Goal: Task Accomplishment & Management: Use online tool/utility

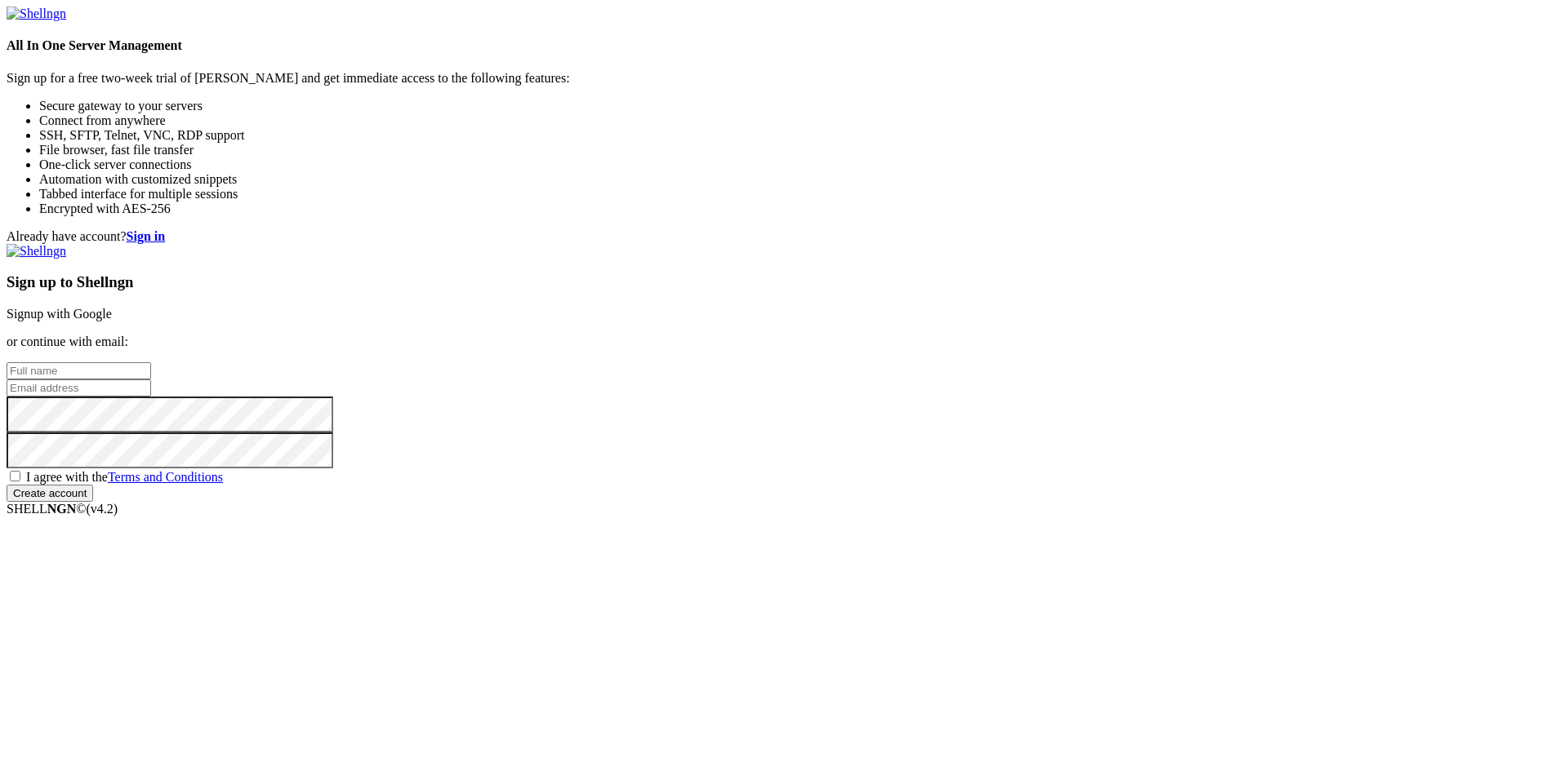
click at [112, 307] on link "Signup with Google" at bounding box center [59, 313] width 105 height 14
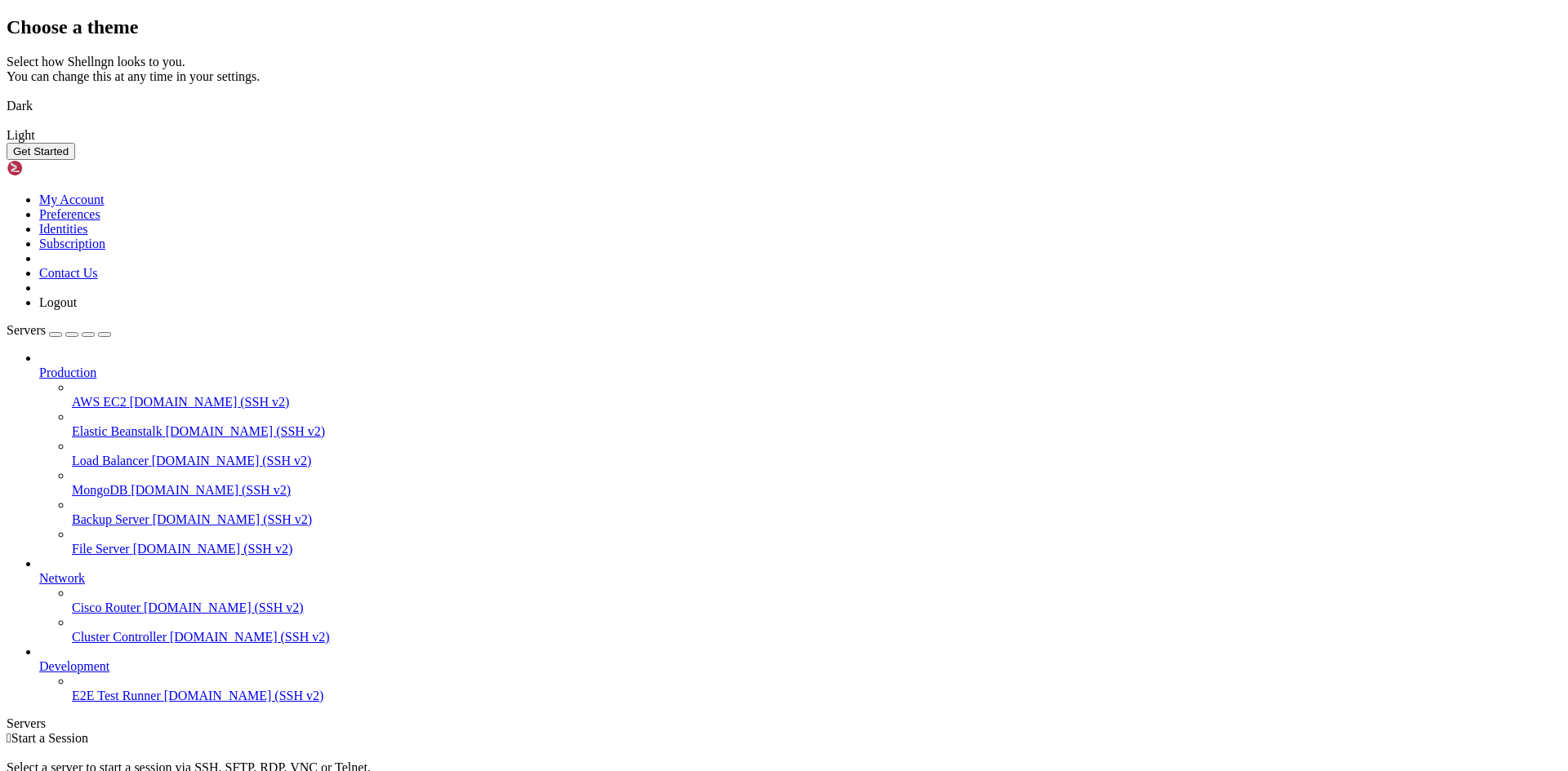
click at [7, 96] on img at bounding box center [7, 96] width 0 height 0
click at [75, 160] on button "Get Started" at bounding box center [41, 152] width 69 height 17
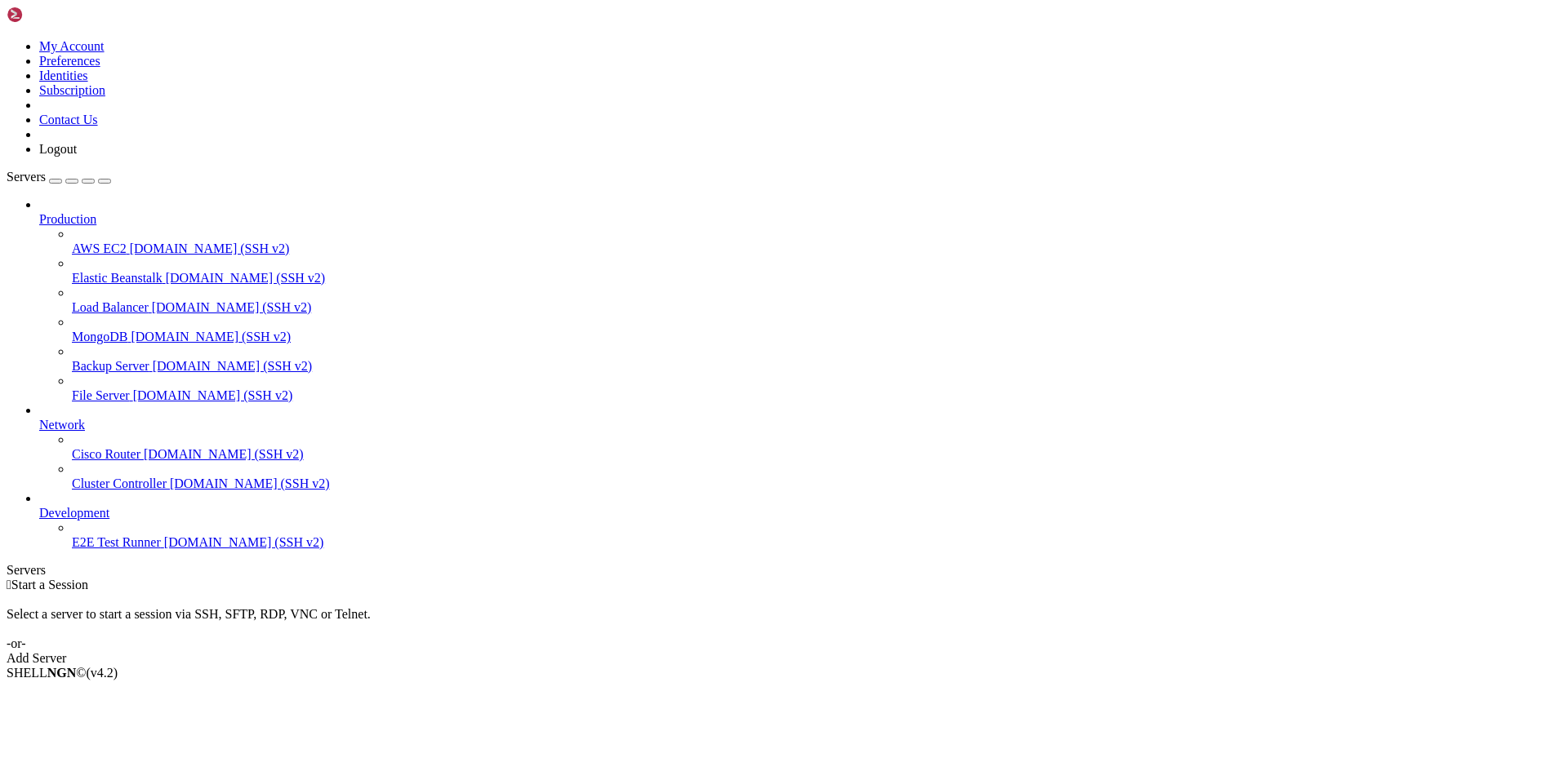
click at [880, 651] on div "Add Server" at bounding box center [784, 658] width 1555 height 15
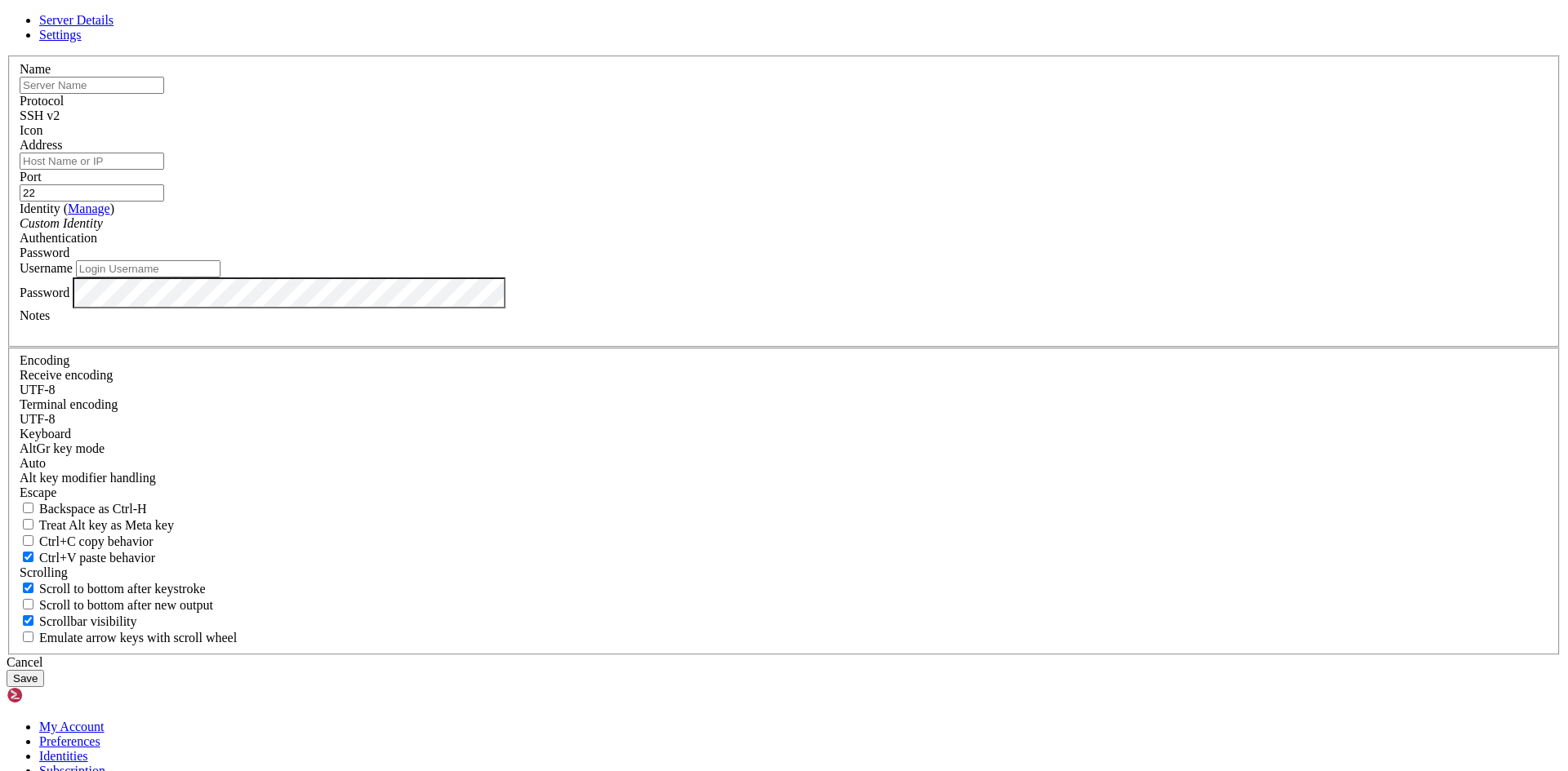
click at [221, 277] on input "Username" at bounding box center [148, 269] width 144 height 17
type input "santotomas"
click at [164, 94] on input "text" at bounding box center [91, 85] width 144 height 17
click at [164, 170] on input "Address" at bounding box center [91, 161] width 144 height 17
paste input "[TECHNICAL_ID]"
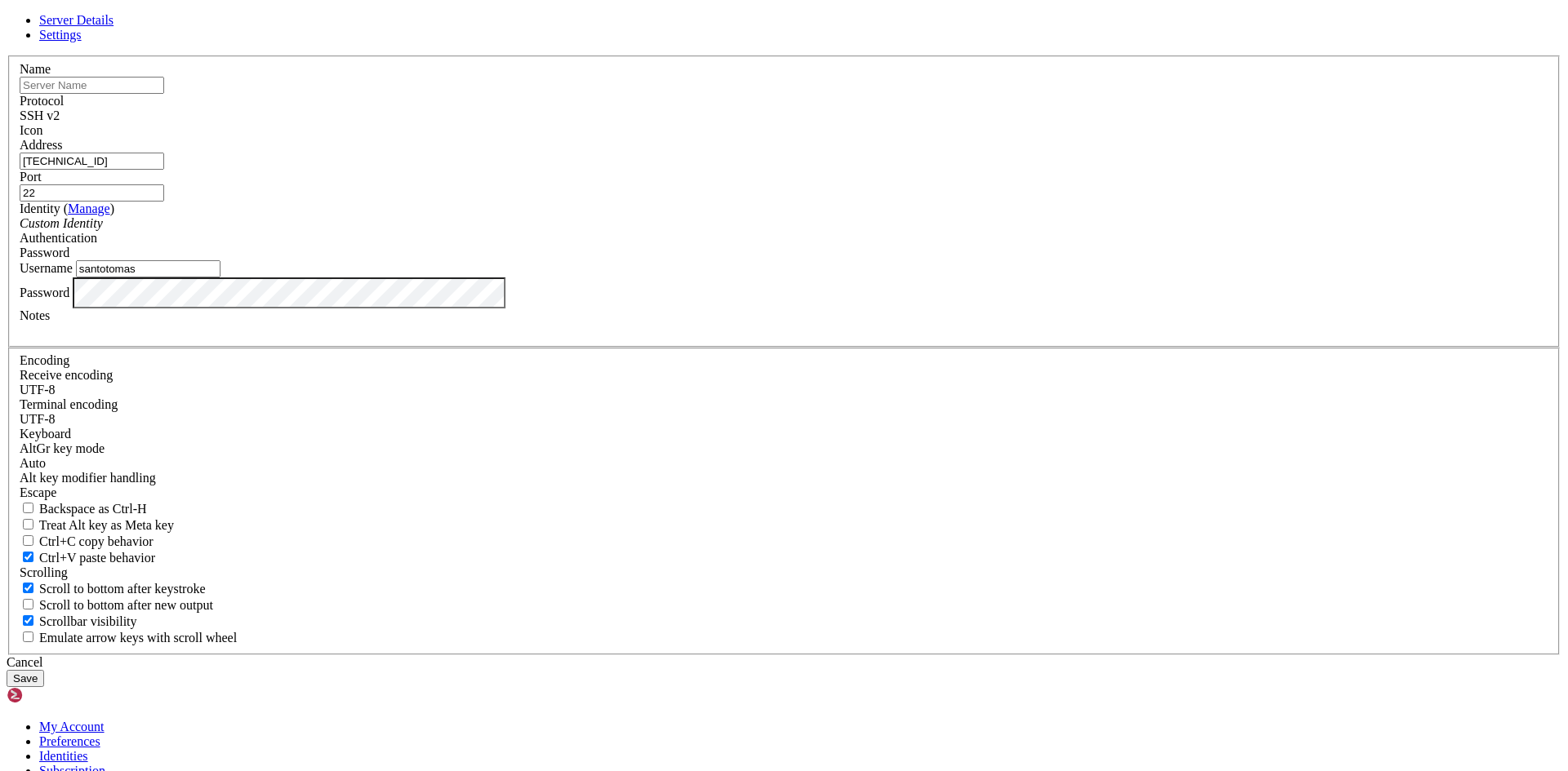
type input "[TECHNICAL_ID]"
click at [164, 94] on input "text" at bounding box center [91, 85] width 144 height 17
paste input "UbuntuSantoTomas"
type input "UbuntuSantoTomas"
click at [44, 670] on button "Save" at bounding box center [25, 678] width 37 height 17
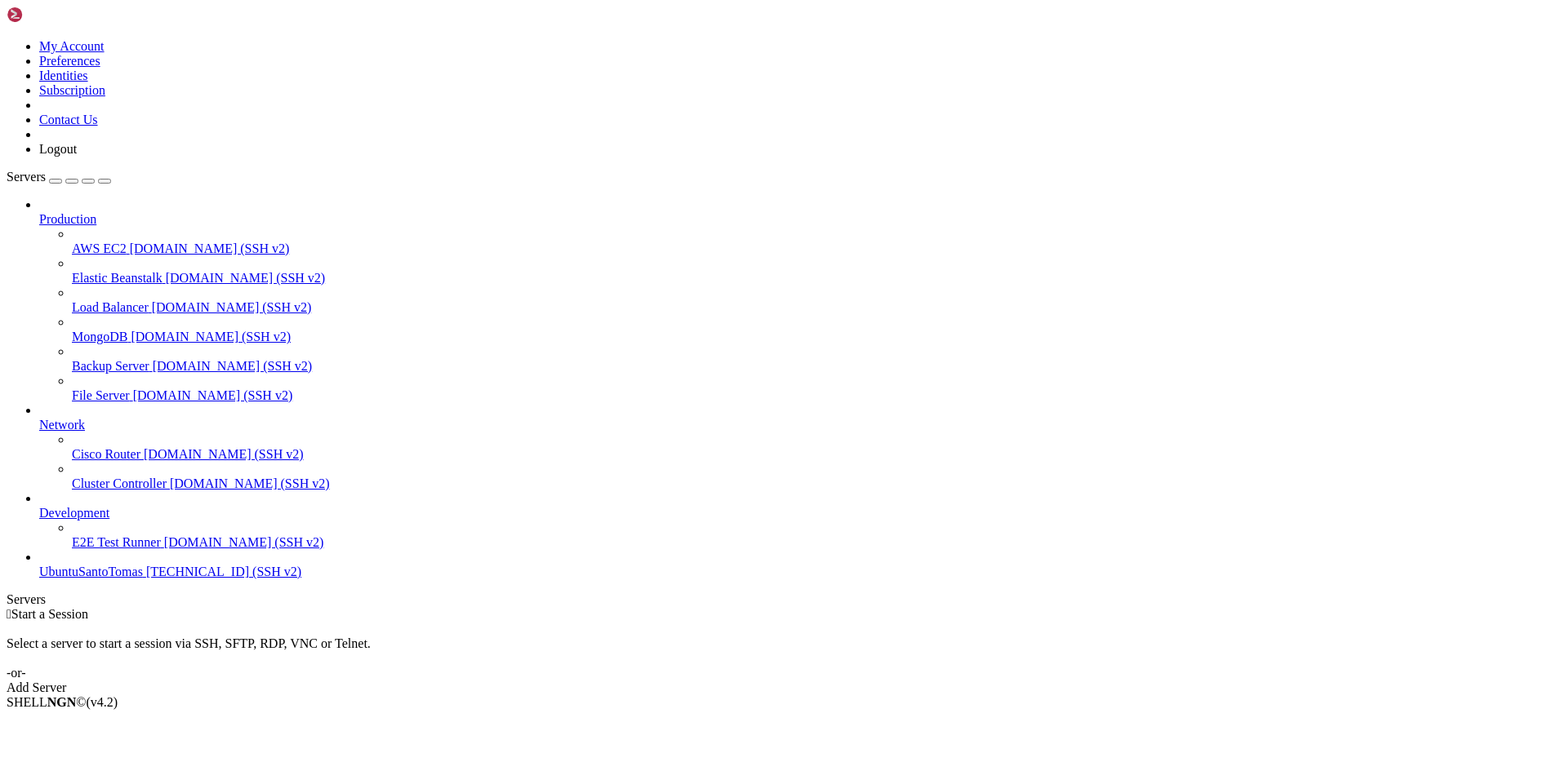
click at [146, 578] on span "[TECHNICAL_ID] (SSH v2)" at bounding box center [223, 571] width 155 height 14
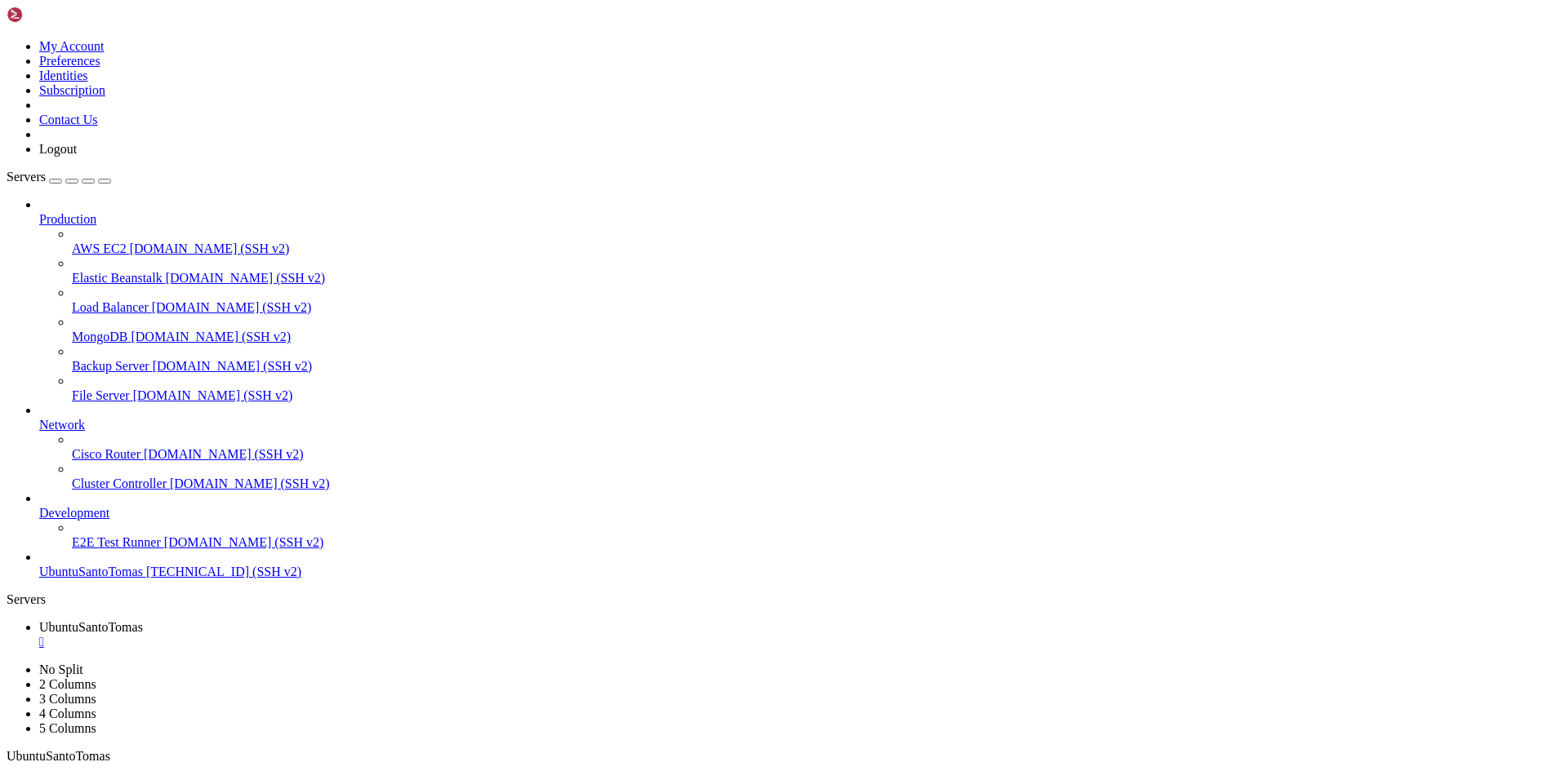
scroll to position [832, 0]
drag, startPoint x: 122, startPoint y: 1311, endPoint x: 575, endPoint y: 1350, distance: 454.7
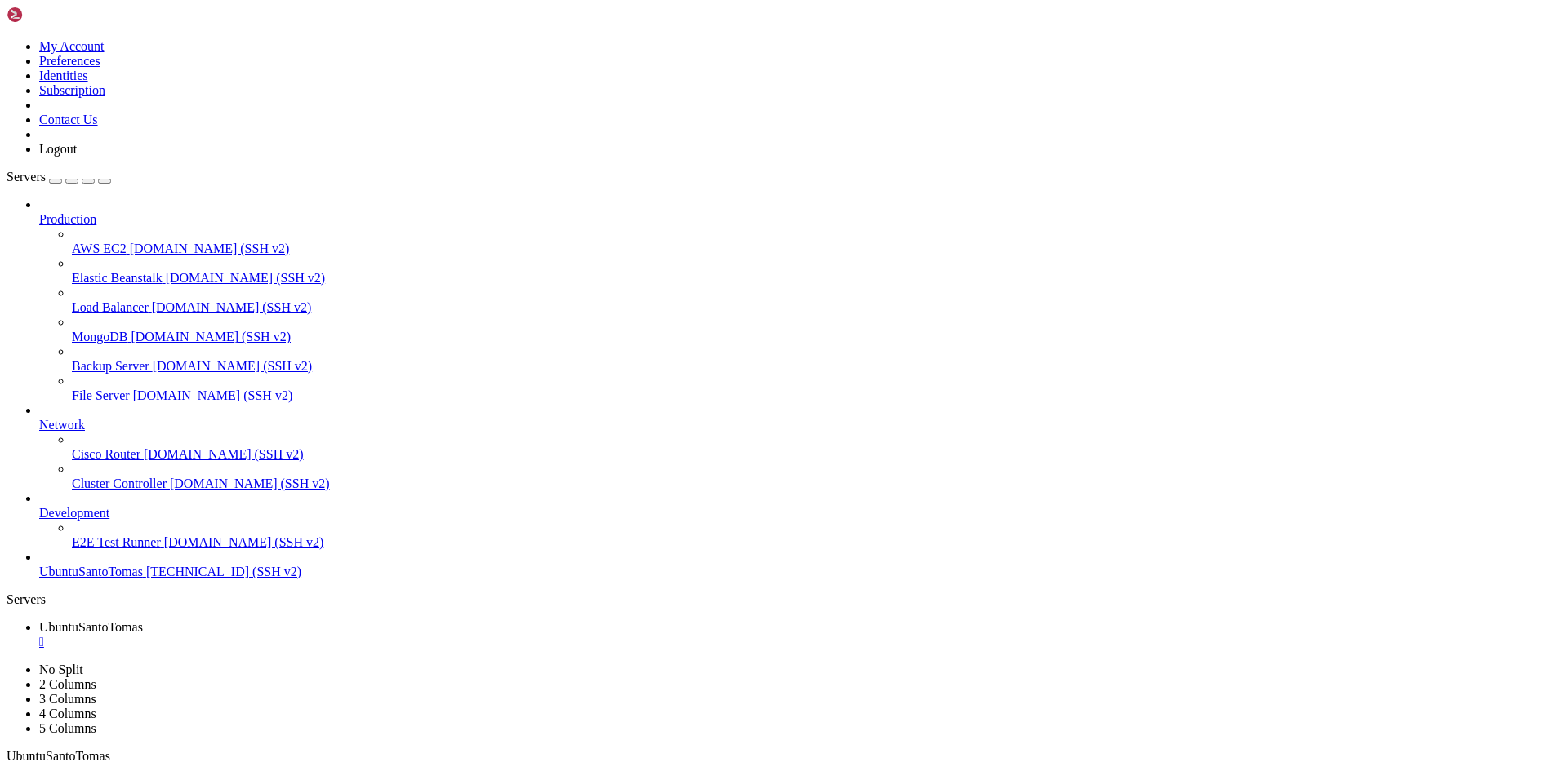
drag, startPoint x: 549, startPoint y: 1358, endPoint x: 275, endPoint y: 1294, distance: 281.4
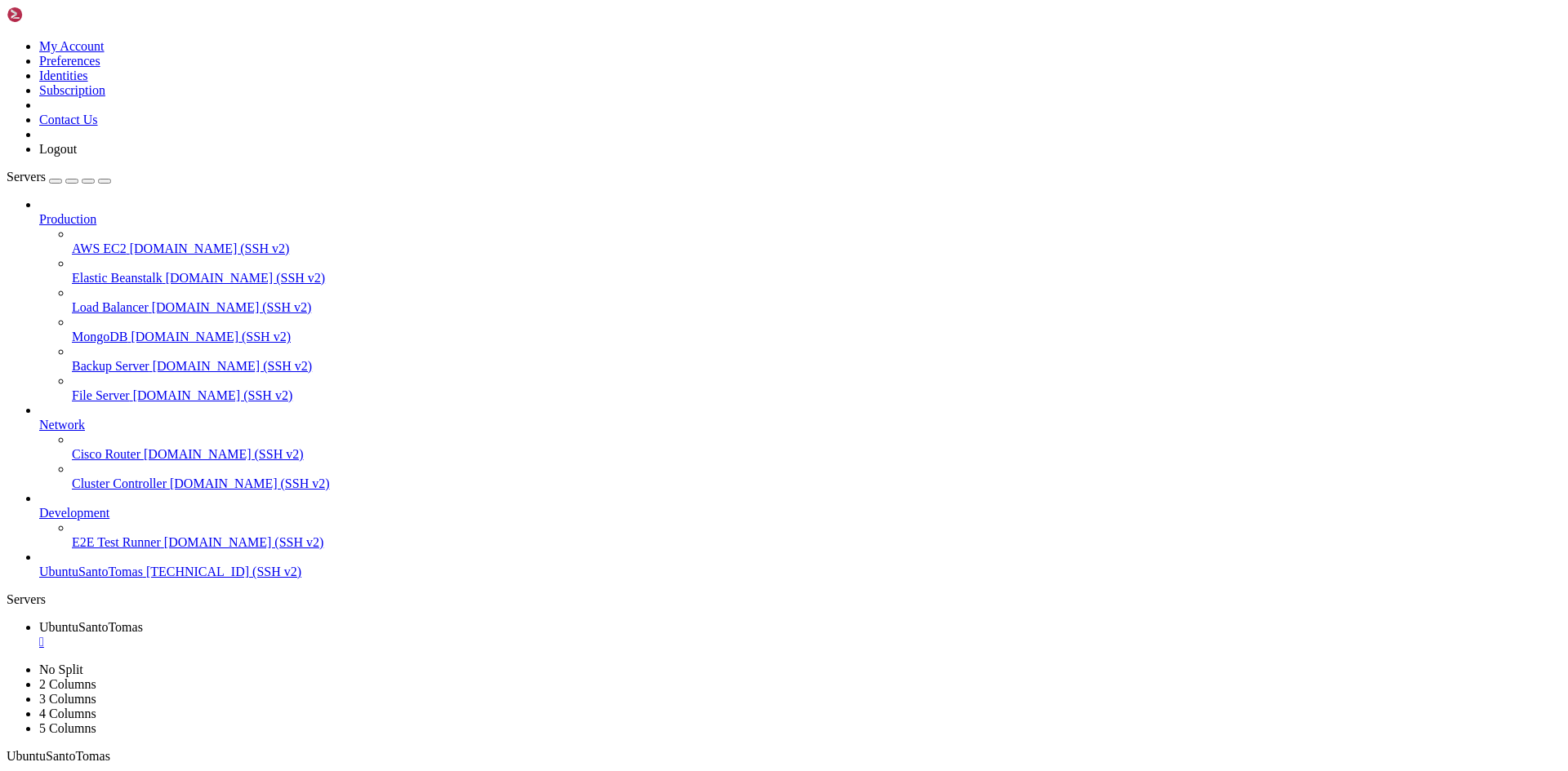
click at [7, 39] on icon at bounding box center [7, 39] width 0 height 0
click at [7, 39] on link at bounding box center [7, 39] width 0 height 0
